Goal: Task Accomplishment & Management: Use online tool/utility

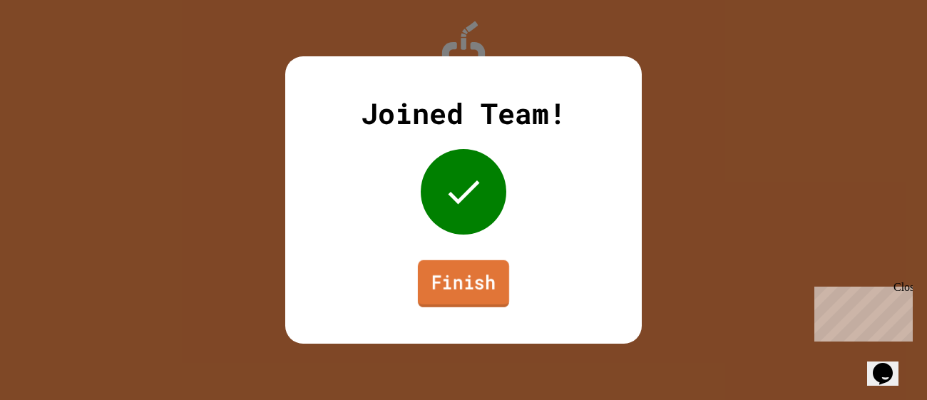
click at [461, 297] on link "Finish" at bounding box center [463, 283] width 91 height 47
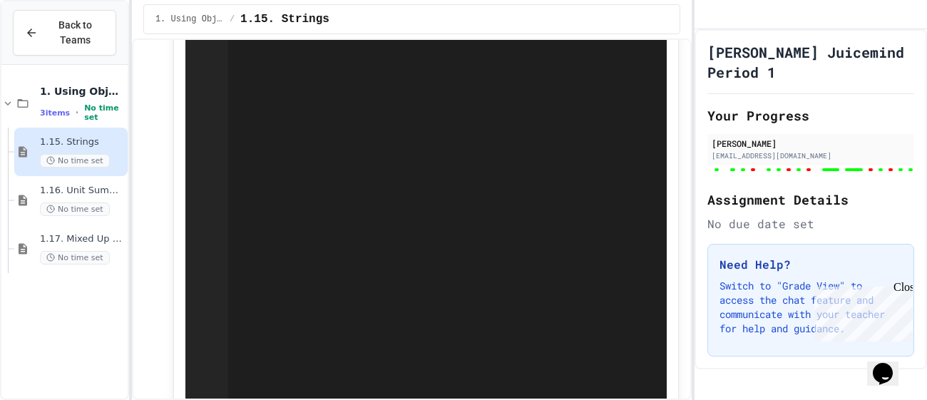
scroll to position [550, 0]
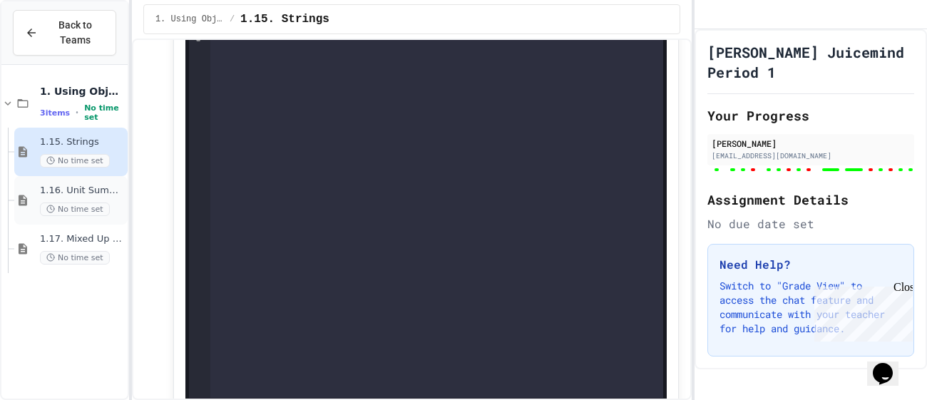
click at [24, 201] on icon at bounding box center [22, 200] width 17 height 13
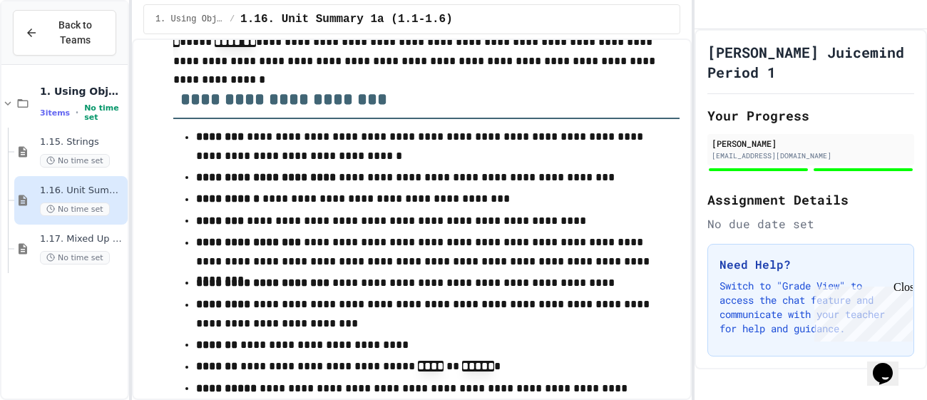
scroll to position [163, 0]
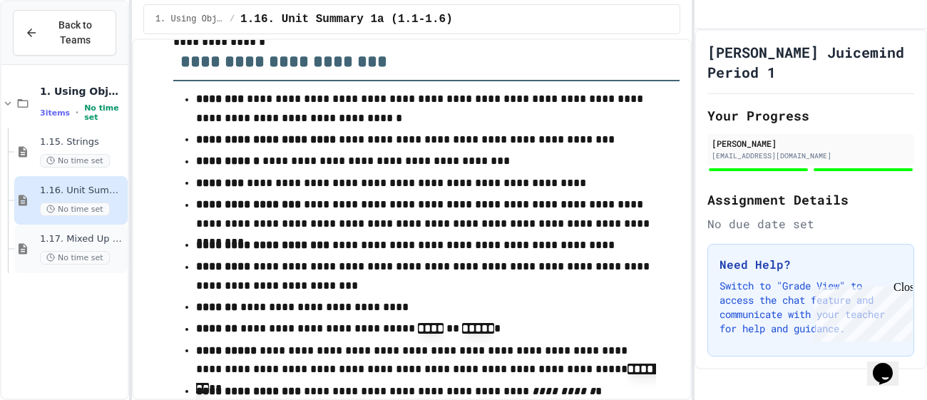
click at [42, 238] on span "1.17. Mixed Up Code Practice 1.1-1.6" at bounding box center [82, 239] width 85 height 12
